Goal: Download file/media

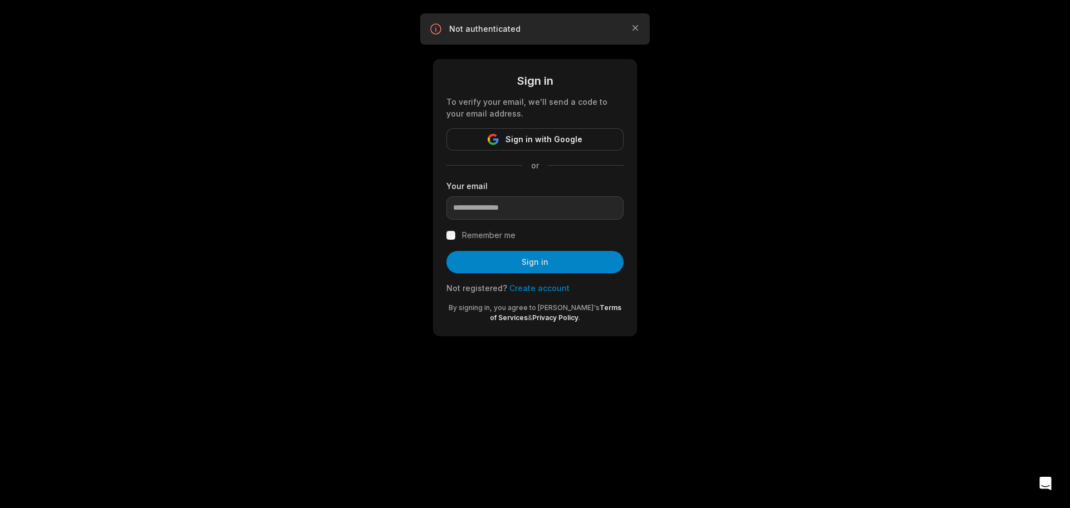
type input "**********"
click at [493, 268] on button "Sign in" at bounding box center [534, 262] width 177 height 22
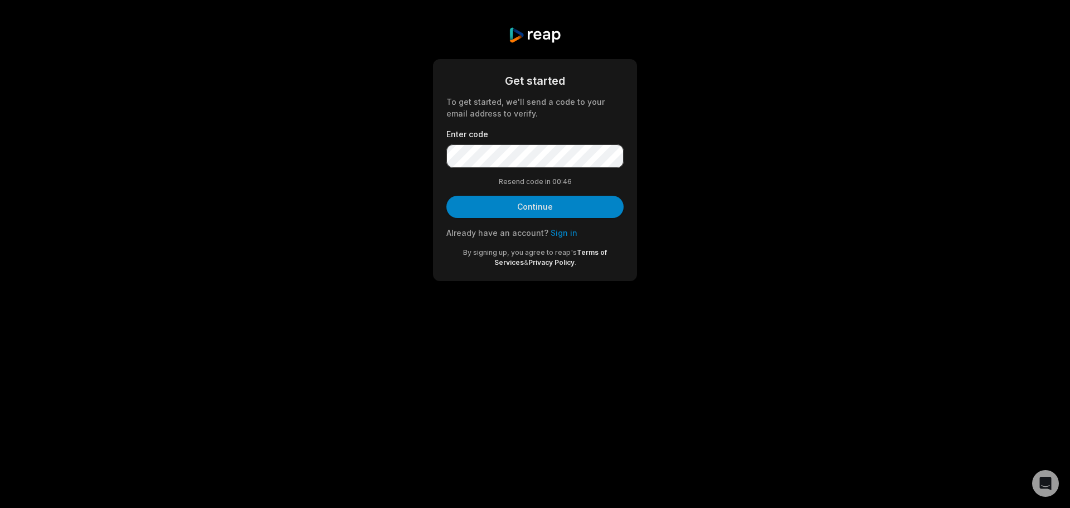
click at [534, 202] on button "Continue" at bounding box center [534, 207] width 177 height 22
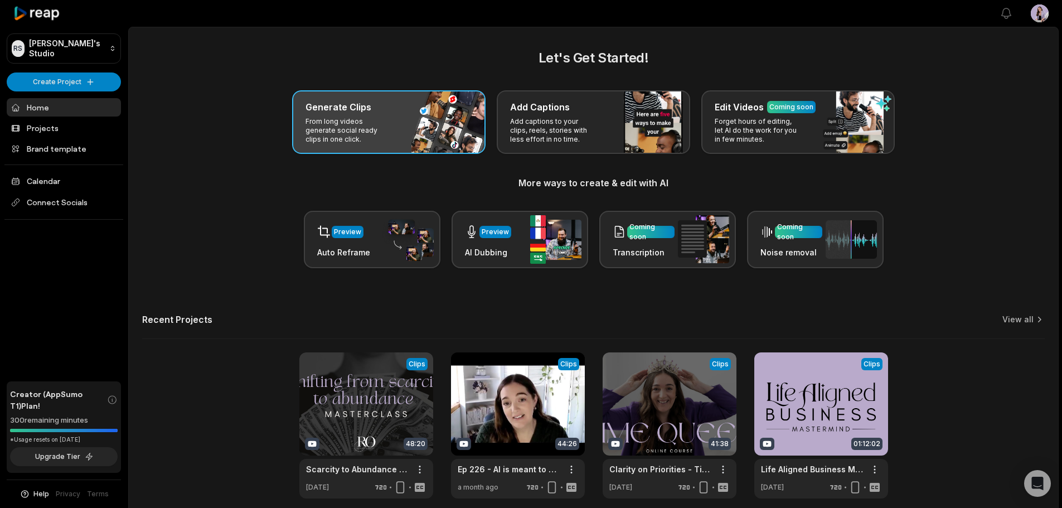
click at [363, 135] on p "From long videos generate social ready clips in one click." at bounding box center [348, 130] width 86 height 27
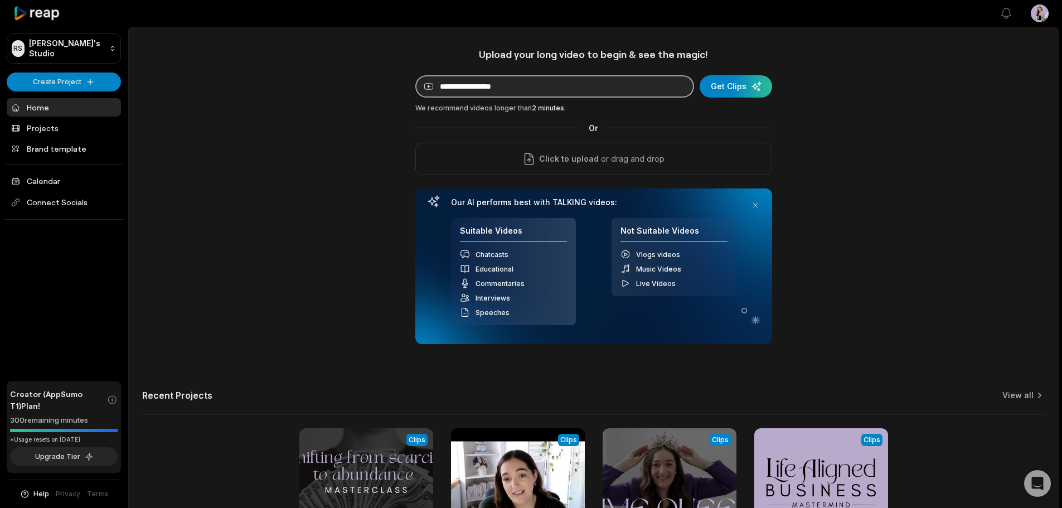
click at [628, 86] on input at bounding box center [554, 86] width 279 height 22
paste input "**********"
type input "**********"
click at [724, 82] on div "submit" at bounding box center [735, 86] width 72 height 22
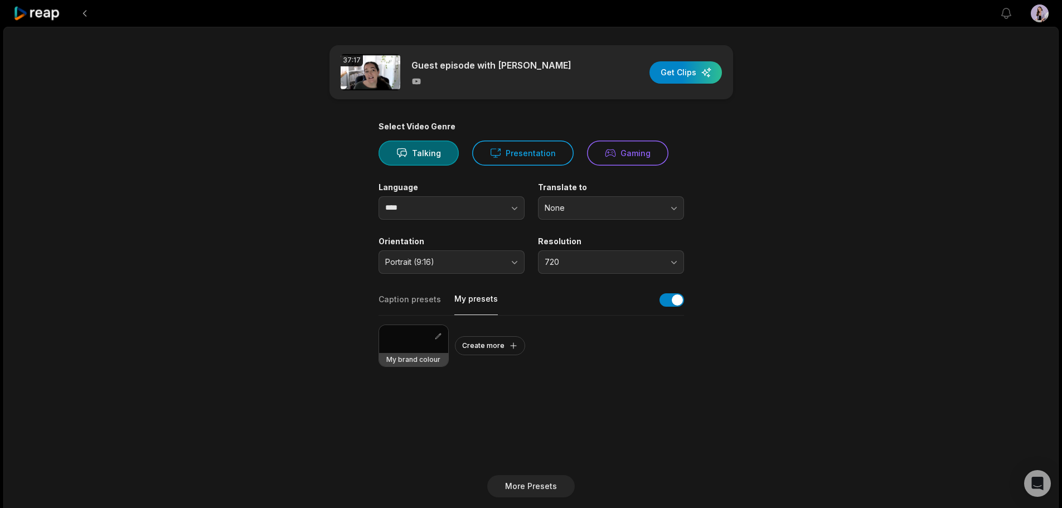
click at [471, 301] on button "My presets" at bounding box center [475, 304] width 43 height 22
click at [414, 346] on div at bounding box center [413, 339] width 69 height 28
click at [702, 68] on div "button" at bounding box center [685, 72] width 72 height 22
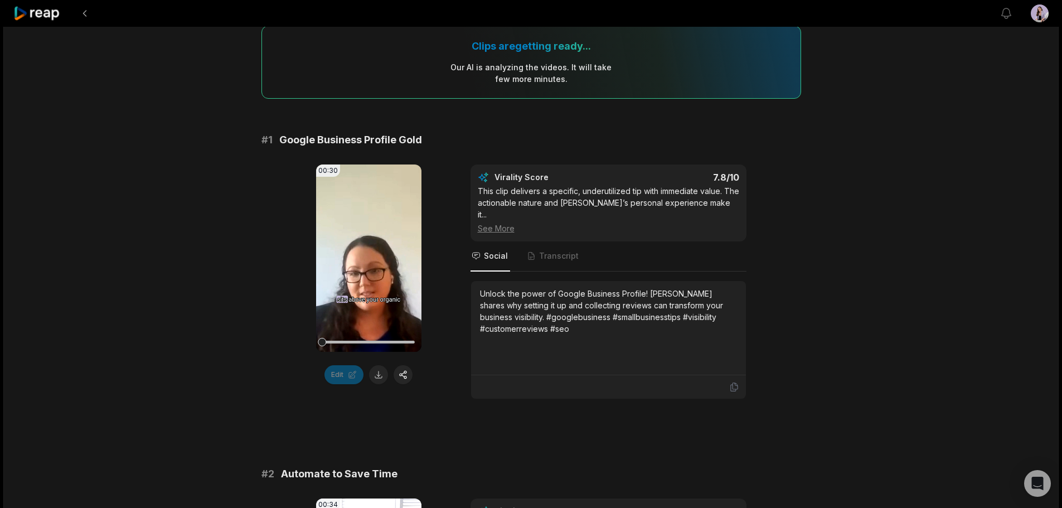
scroll to position [111, 0]
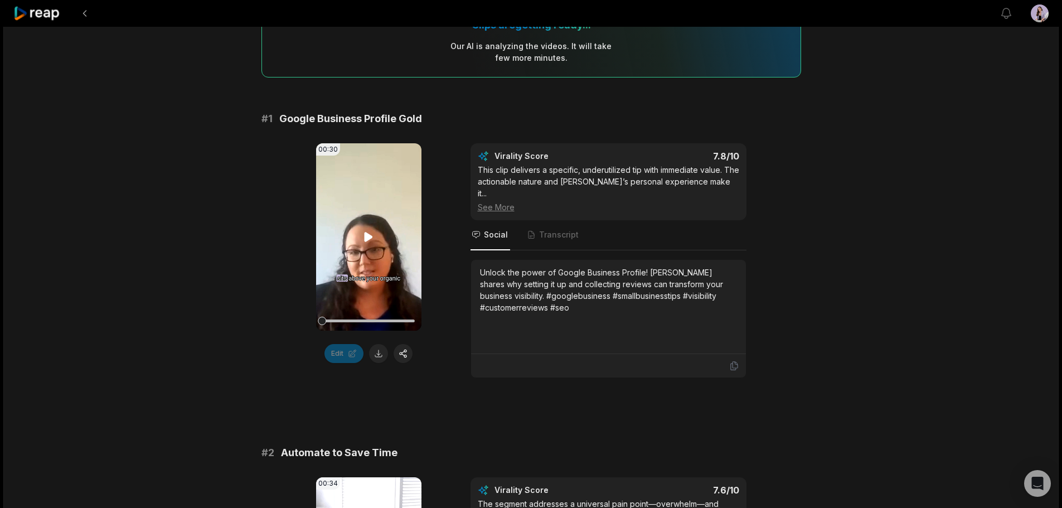
click at [371, 236] on icon at bounding box center [368, 236] width 8 height 9
click at [365, 235] on icon at bounding box center [368, 236] width 13 height 13
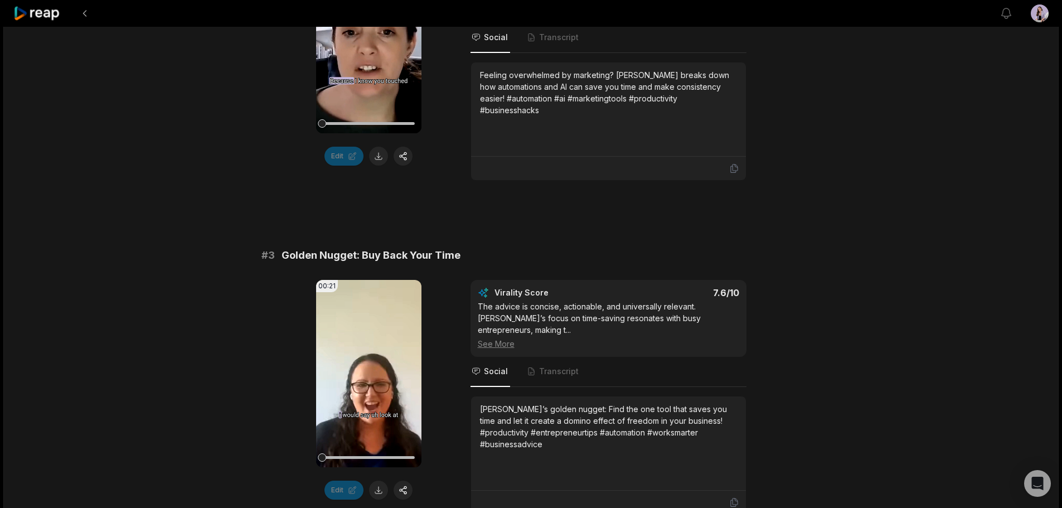
scroll to position [669, 0]
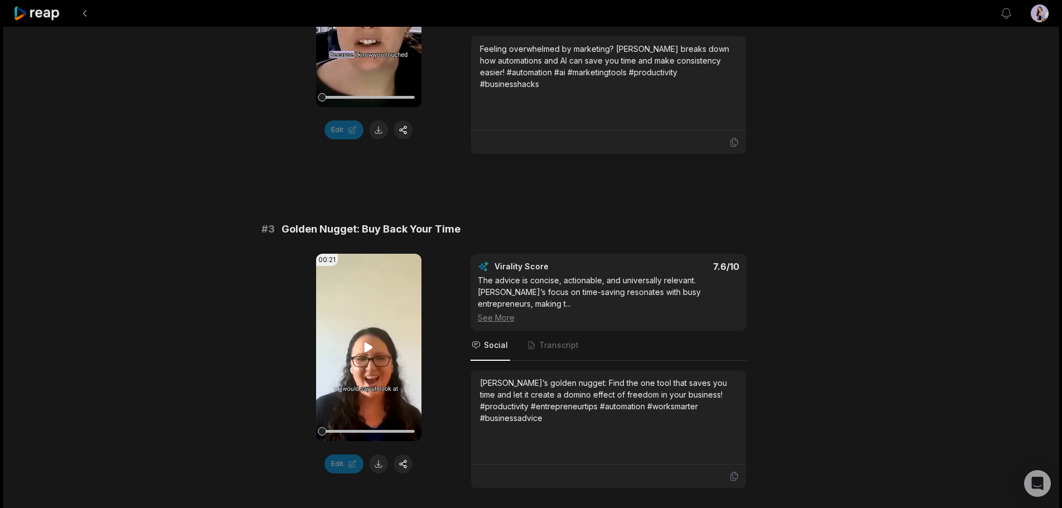
click at [366, 343] on icon at bounding box center [368, 347] width 8 height 9
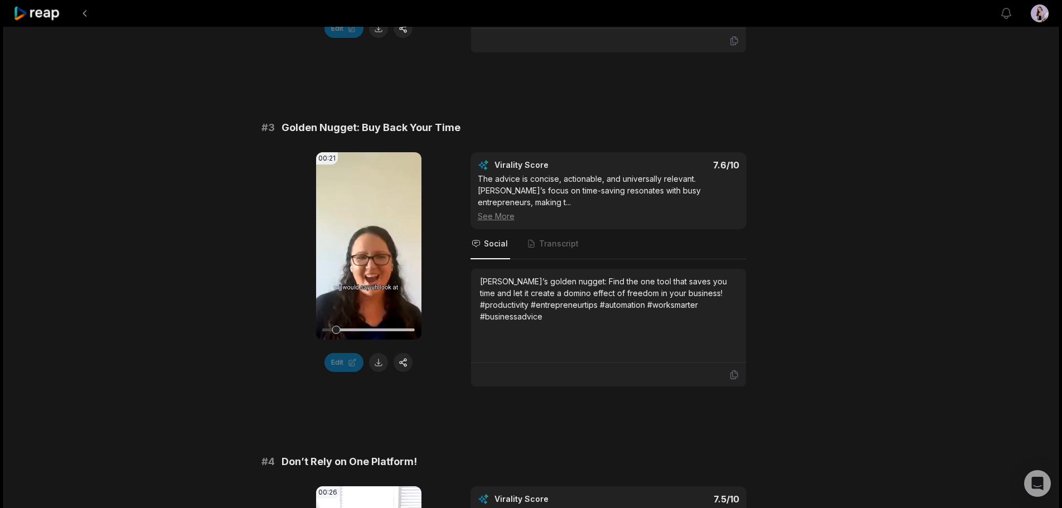
scroll to position [780, 0]
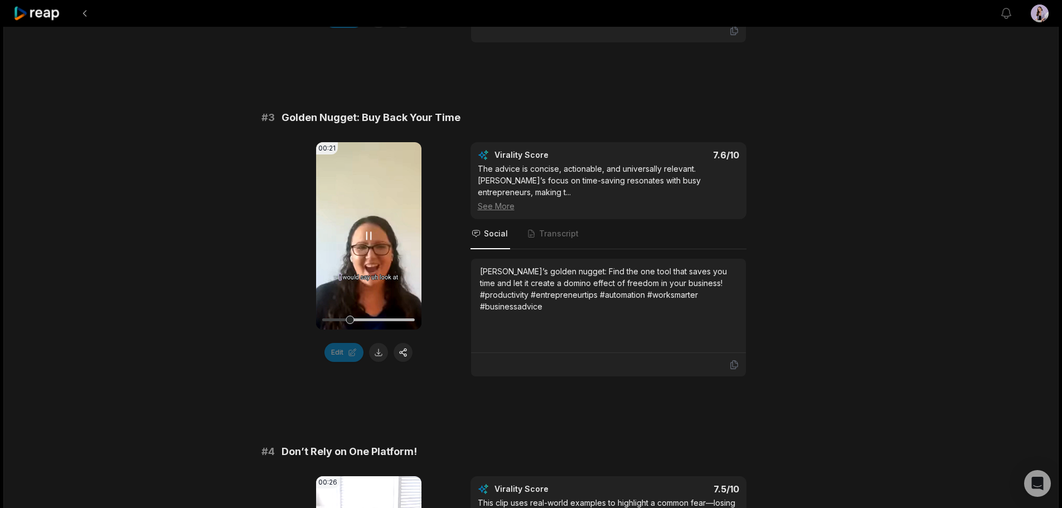
click at [369, 229] on icon at bounding box center [368, 235] width 13 height 13
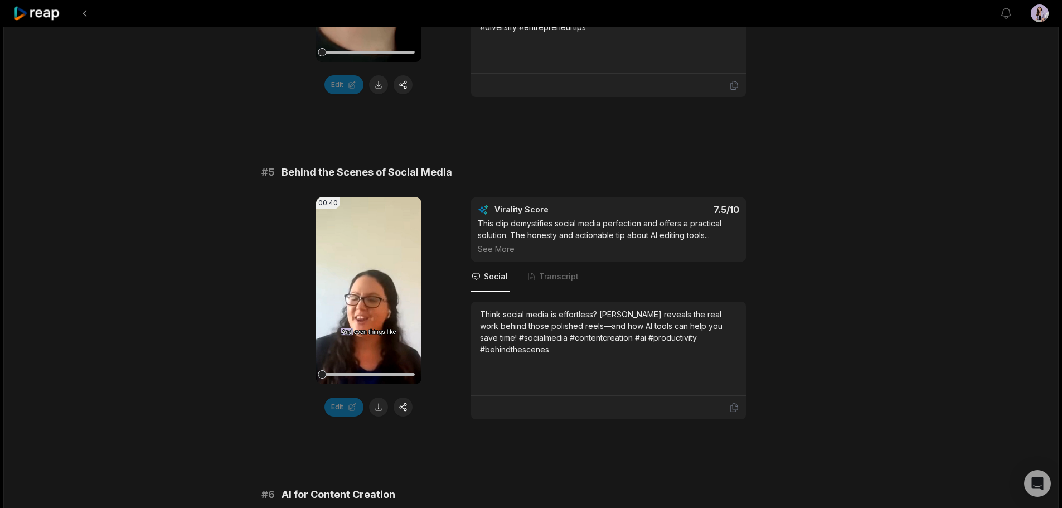
scroll to position [1393, 0]
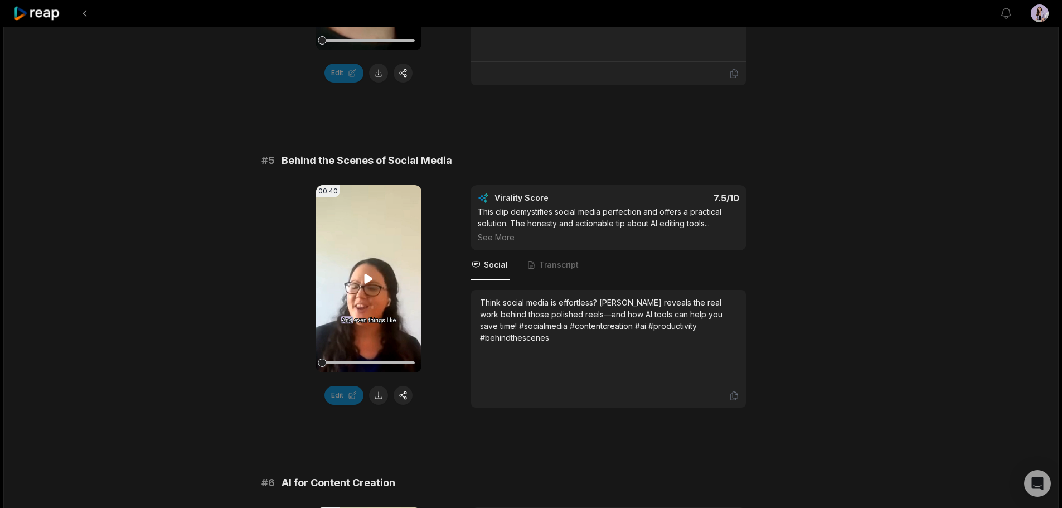
click at [369, 274] on icon at bounding box center [368, 278] width 8 height 9
click at [369, 272] on icon at bounding box center [368, 278] width 13 height 13
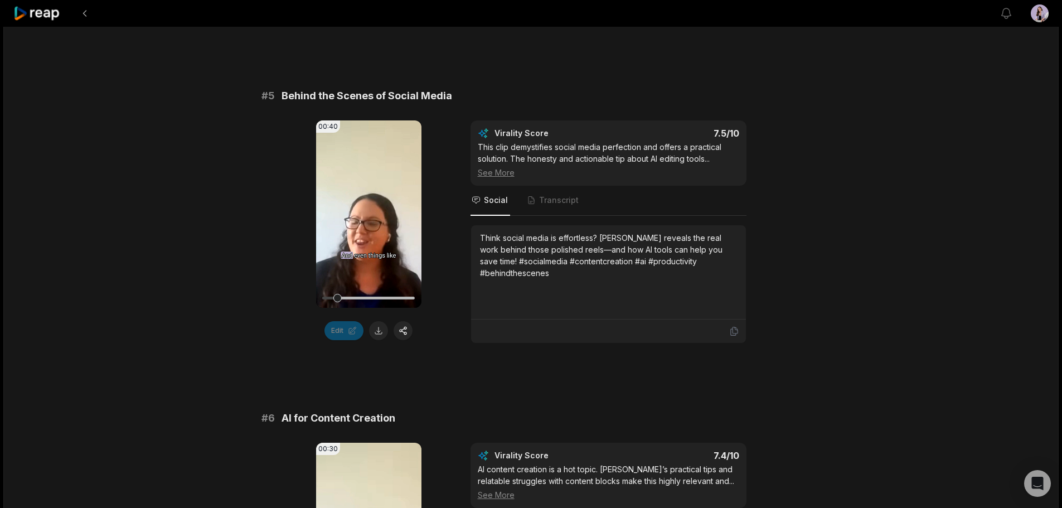
scroll to position [1672, 0]
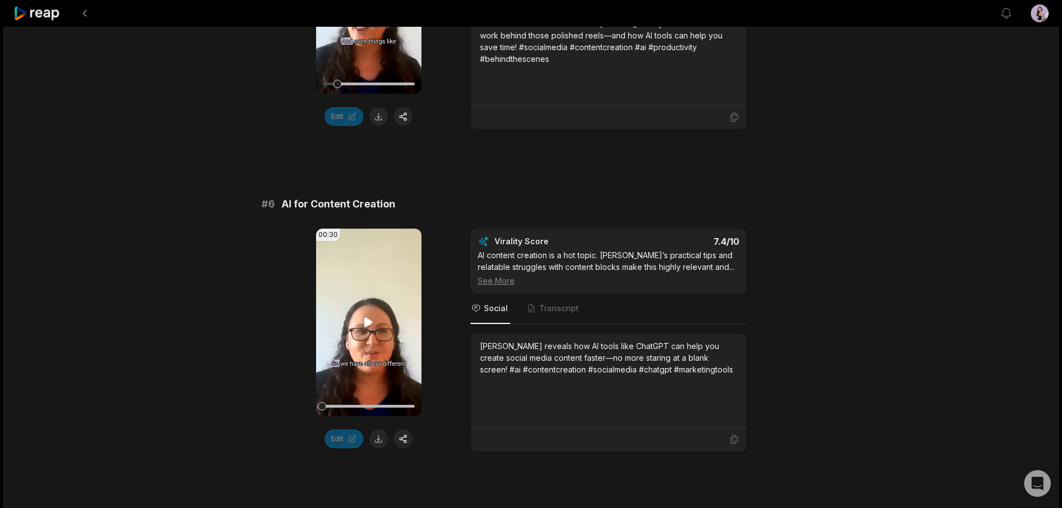
click at [370, 318] on icon at bounding box center [368, 322] width 8 height 9
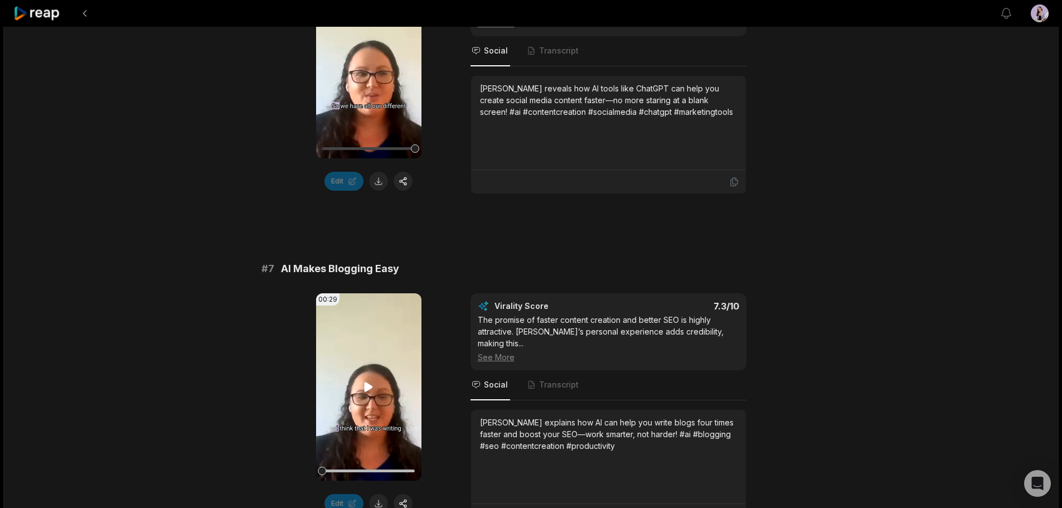
scroll to position [2006, 0]
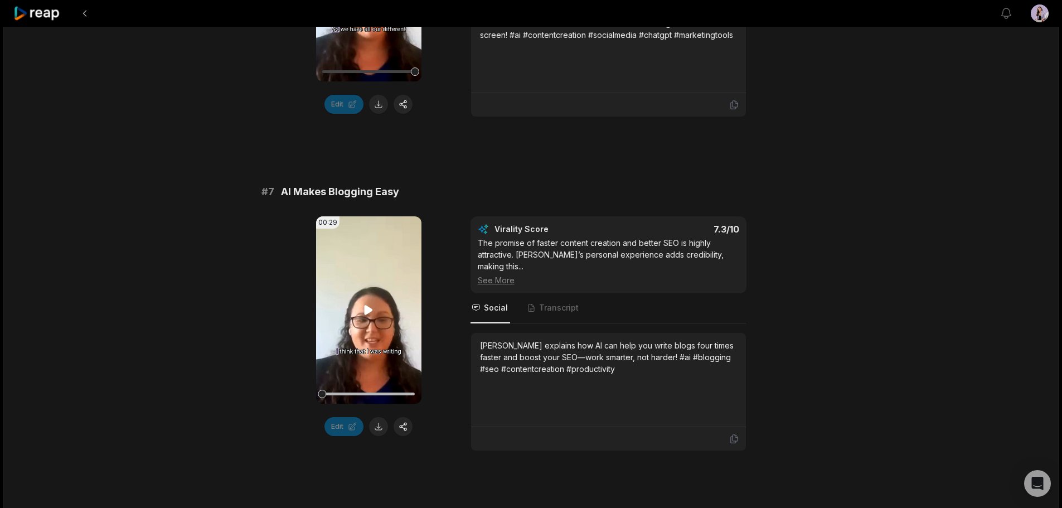
click at [365, 305] on icon at bounding box center [368, 309] width 8 height 9
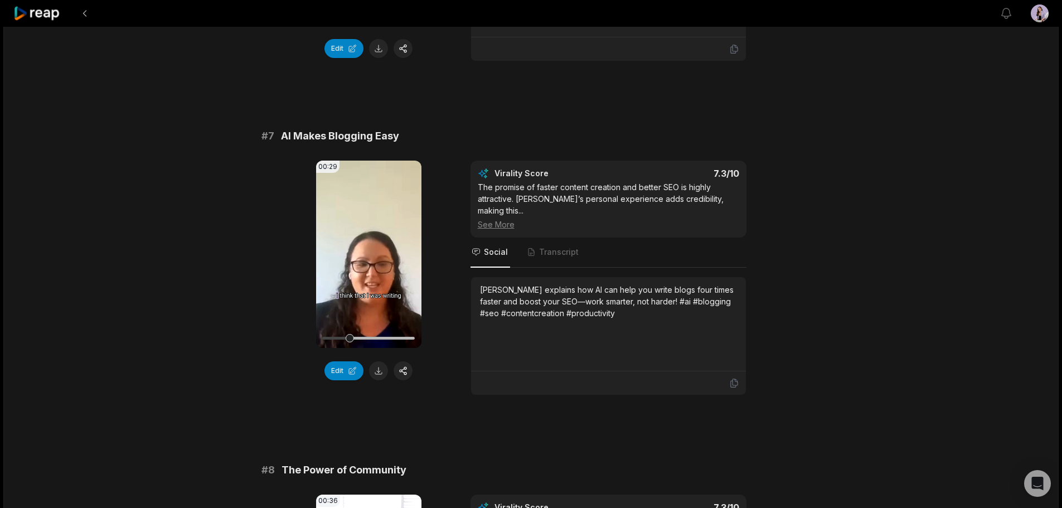
scroll to position [1917, 0]
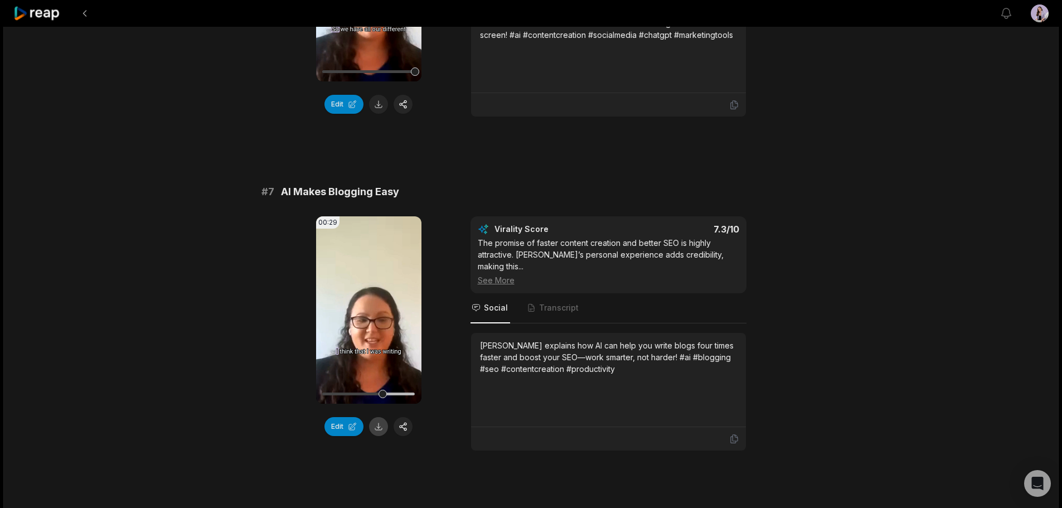
click at [378, 417] on button at bounding box center [378, 426] width 19 height 19
click at [367, 303] on icon at bounding box center [368, 309] width 13 height 13
click at [620, 339] on div "[PERSON_NAME] explains how AI can help you write blogs four times faster and bo…" at bounding box center [608, 356] width 257 height 35
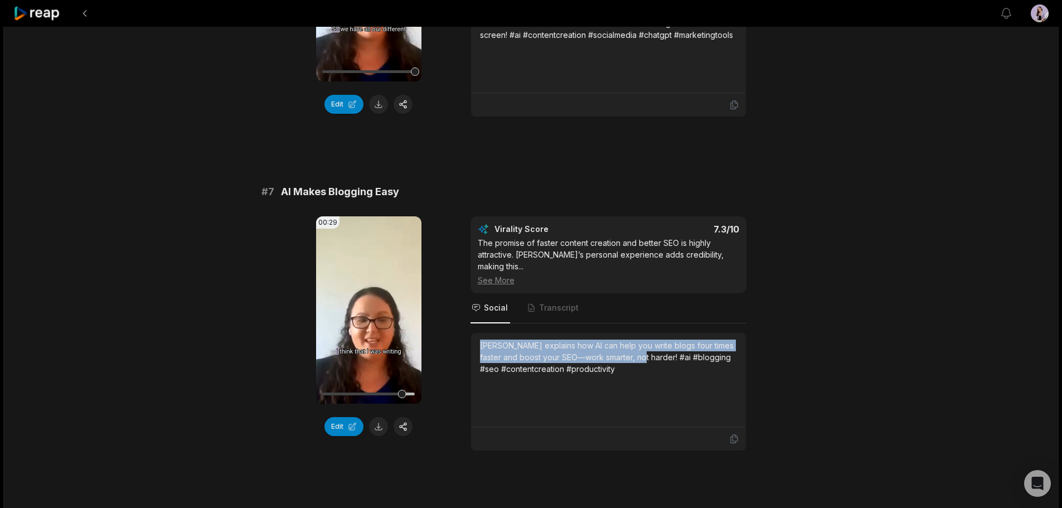
drag, startPoint x: 634, startPoint y: 323, endPoint x: 475, endPoint y: 304, distance: 159.9
click at [475, 333] on div "[PERSON_NAME] explains how AI can help you write blogs four times faster and bo…" at bounding box center [608, 380] width 275 height 94
copy div "[PERSON_NAME] explains how AI can help you write blogs four times faster and bo…"
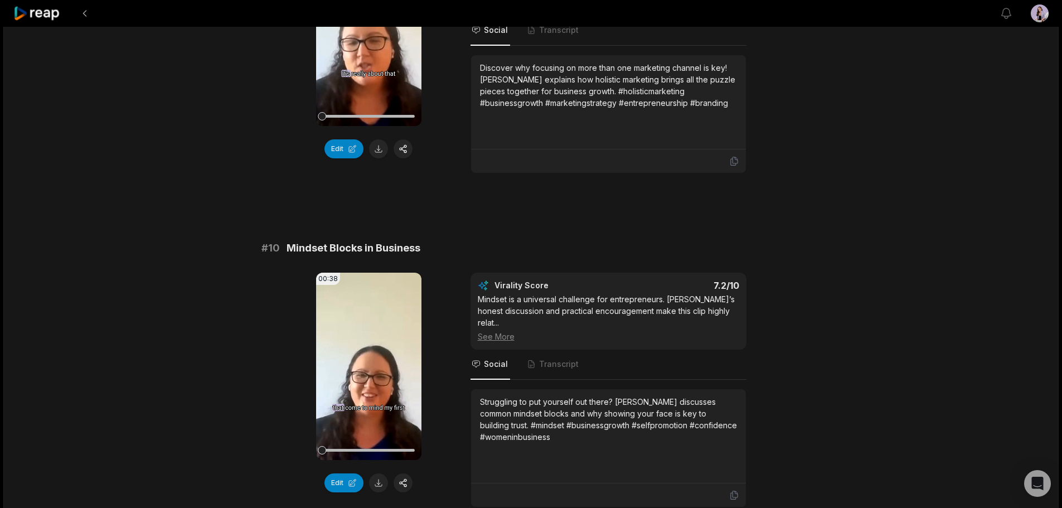
scroll to position [2914, 0]
